Goal: Information Seeking & Learning: Learn about a topic

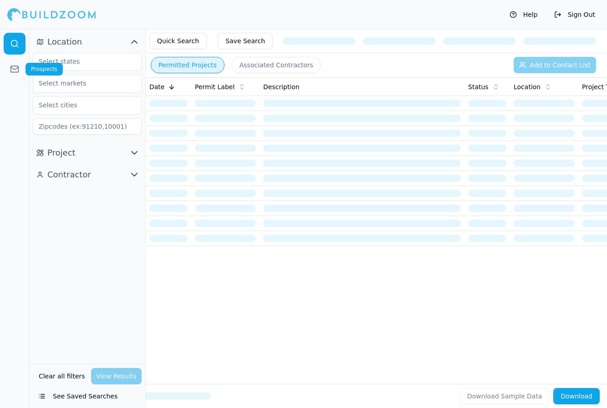
click at [12, 69] on icon at bounding box center [14, 69] width 9 height 9
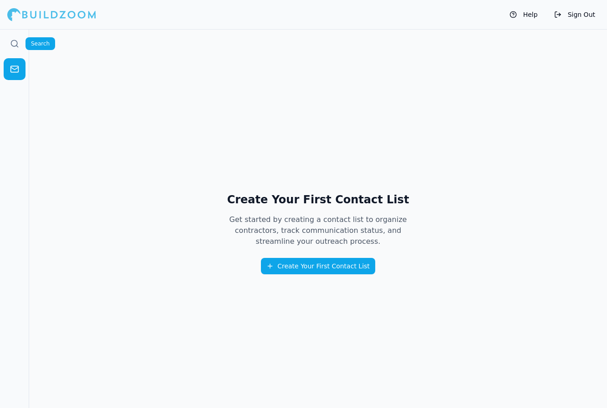
click at [41, 21] on div at bounding box center [51, 14] width 89 height 18
click at [47, 18] on div at bounding box center [51, 14] width 89 height 18
click at [47, 13] on div at bounding box center [51, 14] width 89 height 18
click at [11, 40] on icon at bounding box center [14, 43] width 9 height 9
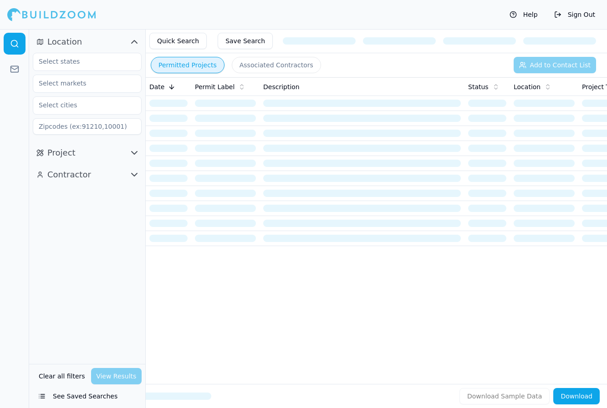
click at [368, 59] on div "Permitted Projects Associated Contractors Add to Contact List" at bounding box center [376, 65] width 461 height 24
click at [194, 63] on button "Permitted Projects" at bounding box center [188, 65] width 74 height 16
click at [233, 43] on button "Save Search" at bounding box center [245, 41] width 55 height 16
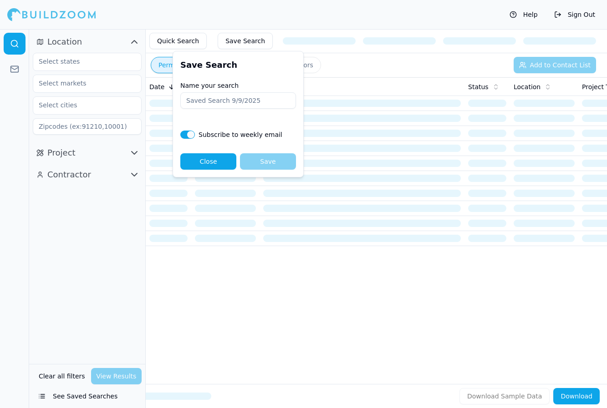
click at [392, 39] on div at bounding box center [399, 40] width 73 height 7
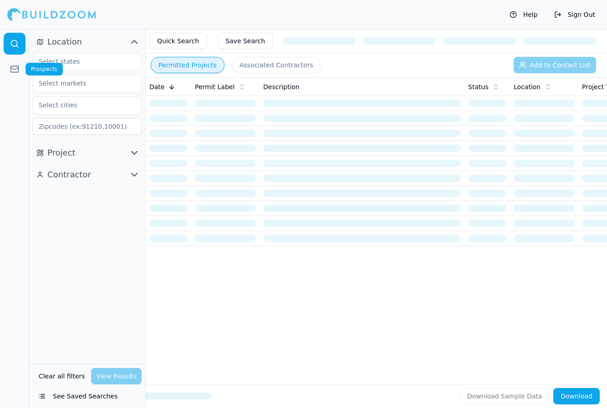
click at [20, 69] on link at bounding box center [15, 69] width 22 height 22
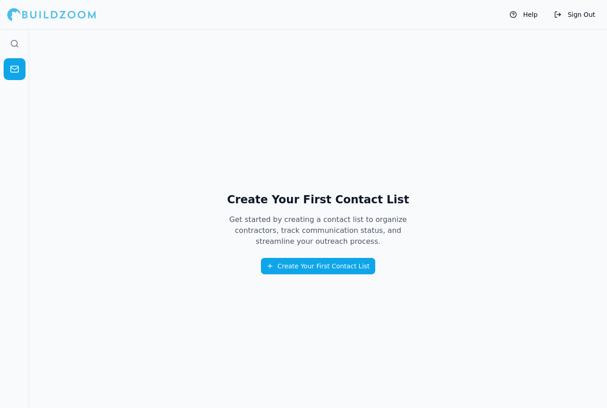
drag, startPoint x: 17, startPoint y: 10, endPoint x: 34, endPoint y: 13, distance: 16.7
click at [18, 10] on div at bounding box center [51, 14] width 89 height 18
click at [68, 15] on div at bounding box center [51, 14] width 89 height 18
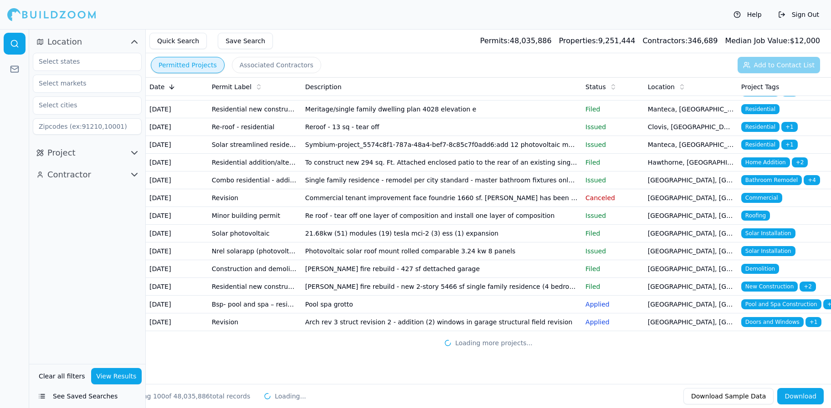
scroll to position [1821, 0]
click at [96, 159] on button "Project" at bounding box center [87, 153] width 109 height 15
click at [66, 352] on span "Contractor" at bounding box center [69, 350] width 44 height 13
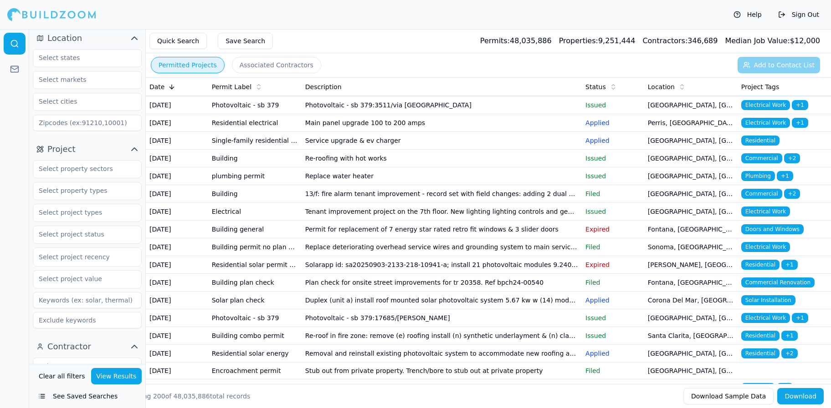
scroll to position [0, 0]
click at [256, 67] on button "Associated Contractors" at bounding box center [276, 65] width 89 height 16
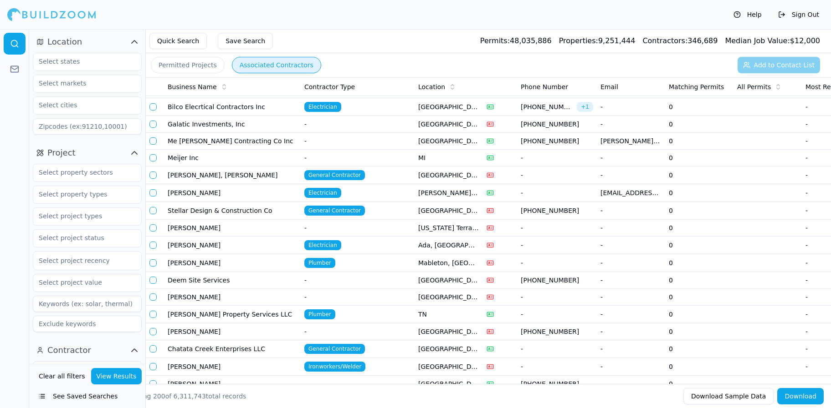
scroll to position [455, 0]
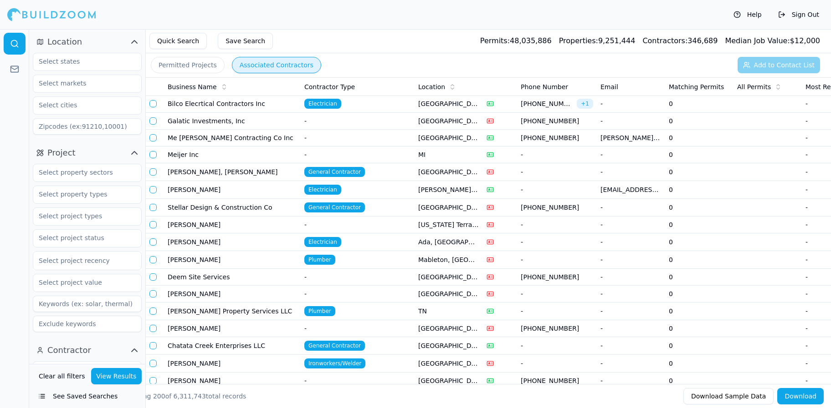
drag, startPoint x: 250, startPoint y: 168, endPoint x: 366, endPoint y: 49, distance: 165.8
click at [366, 49] on div "Quick Search Save Search Permits: 48,035,886 Properties: 9,251,444 Contractors:…" at bounding box center [488, 41] width 685 height 24
click at [197, 69] on button "Permitted Projects" at bounding box center [188, 65] width 74 height 16
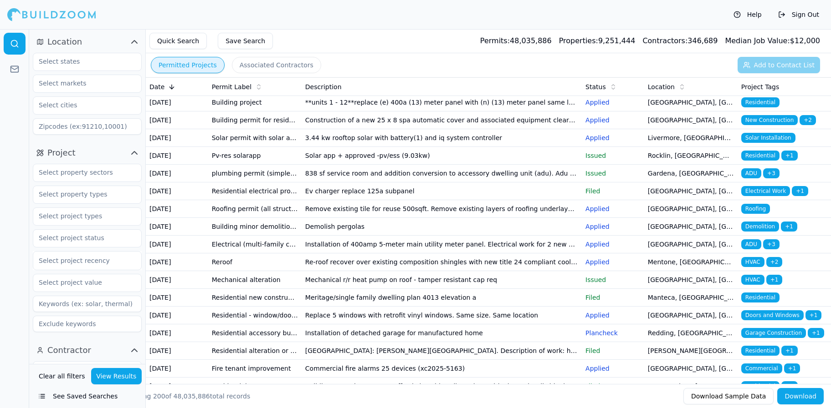
scroll to position [546, 0]
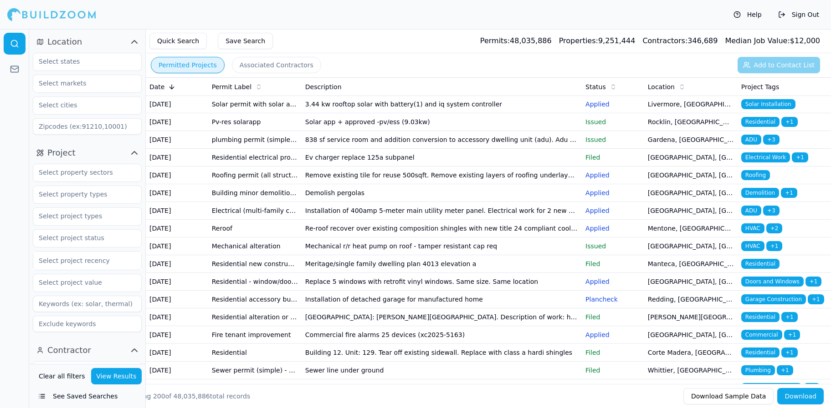
click at [607, 15] on button "Help" at bounding box center [747, 14] width 37 height 15
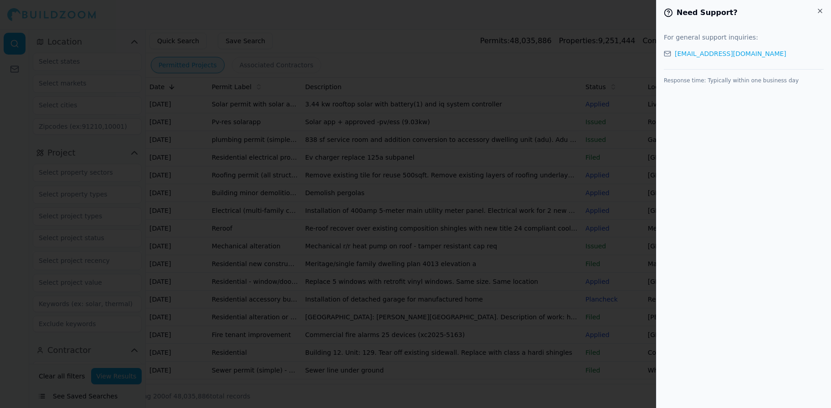
click at [607, 6] on div "Need Support?" at bounding box center [743, 13] width 174 height 26
click at [607, 10] on icon "button" at bounding box center [819, 10] width 7 height 7
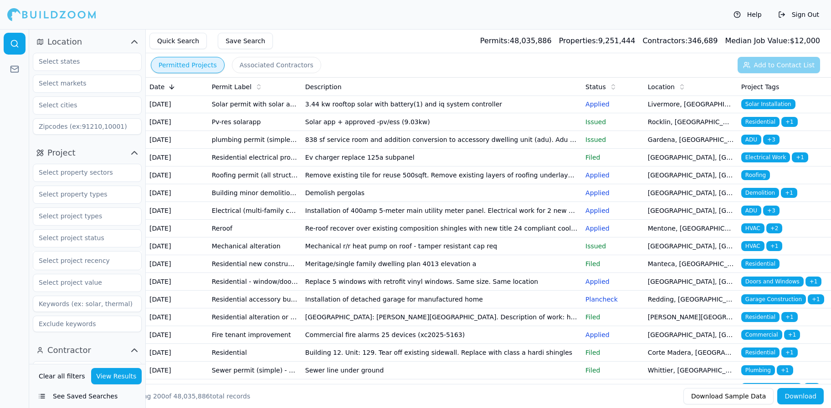
click at [607, 18] on button "Sign Out" at bounding box center [798, 14] width 50 height 15
